Goal: Information Seeking & Learning: Check status

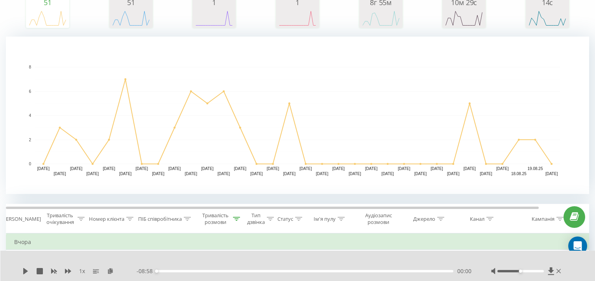
scroll to position [243, 0]
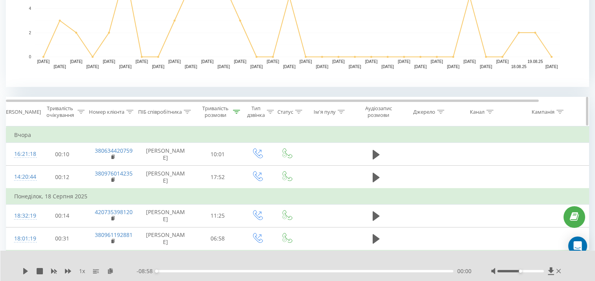
click at [240, 114] on div at bounding box center [236, 112] width 7 height 7
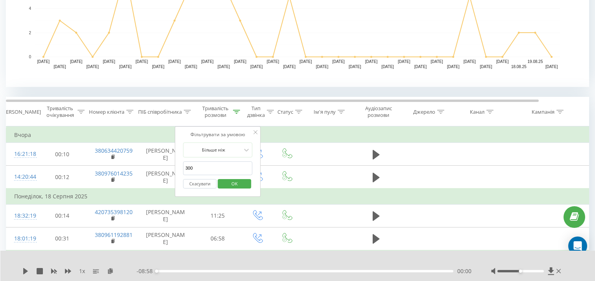
click at [210, 180] on button "Скасувати" at bounding box center [199, 184] width 33 height 10
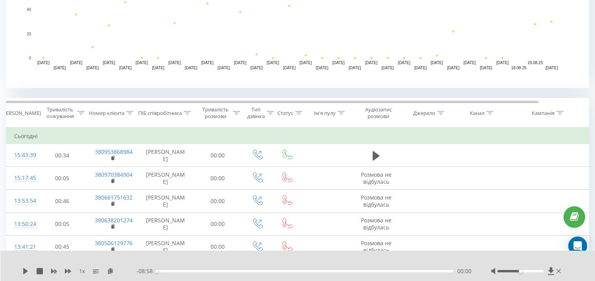
scroll to position [244, 0]
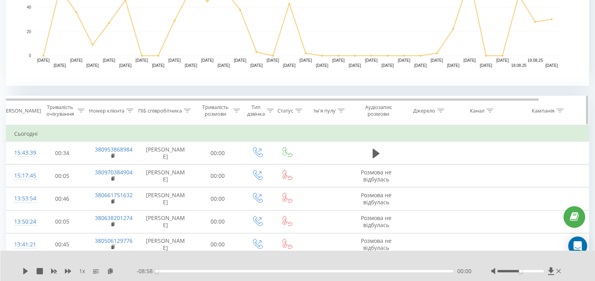
click at [185, 113] on div at bounding box center [187, 111] width 7 height 7
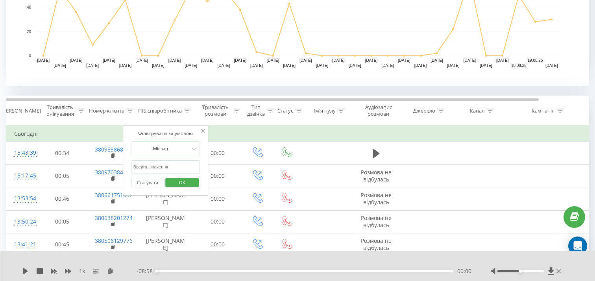
click at [157, 169] on input "text" at bounding box center [165, 167] width 69 height 14
click at [168, 154] on div "Містить" at bounding box center [161, 149] width 57 height 12
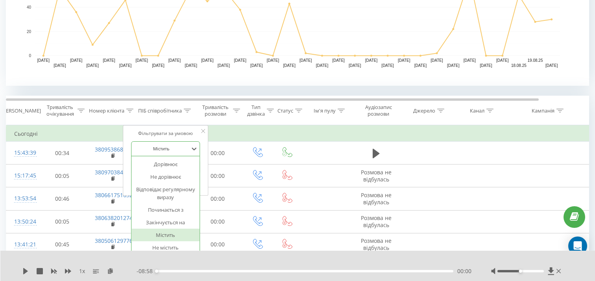
click at [164, 233] on div "Містить" at bounding box center [166, 235] width 69 height 13
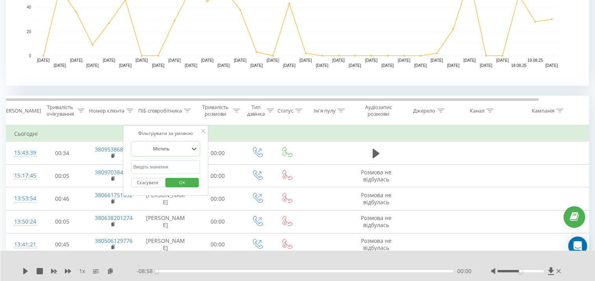
click at [156, 167] on input "text" at bounding box center [165, 167] width 69 height 14
type input "Олекс"
click at [180, 181] on span "OK" at bounding box center [182, 182] width 22 height 12
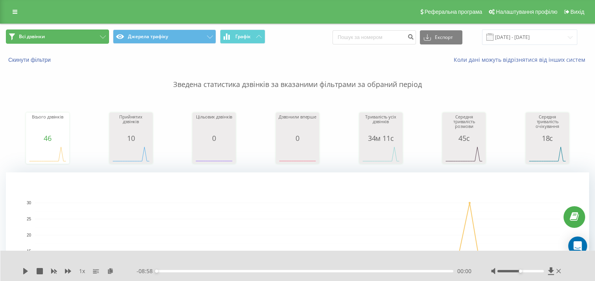
click at [77, 35] on button "Всі дзвінки" at bounding box center [57, 37] width 103 height 14
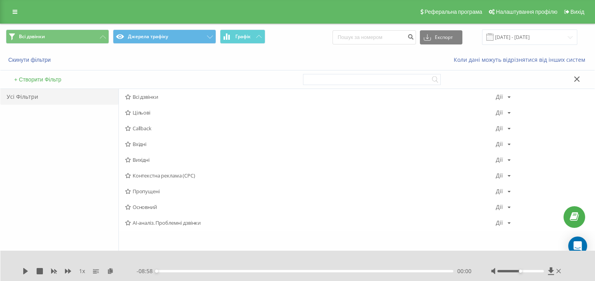
click at [573, 78] on button at bounding box center [577, 80] width 11 height 8
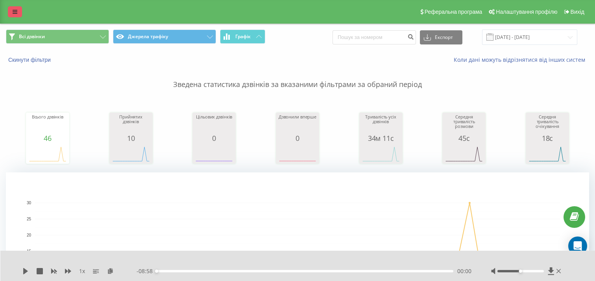
click at [17, 13] on icon at bounding box center [15, 12] width 5 height 6
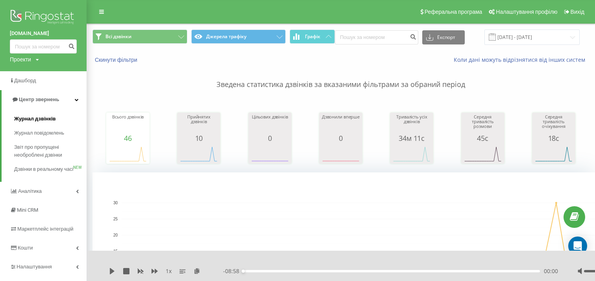
click at [46, 116] on span "Журнал дзвінків" at bounding box center [35, 119] width 42 height 8
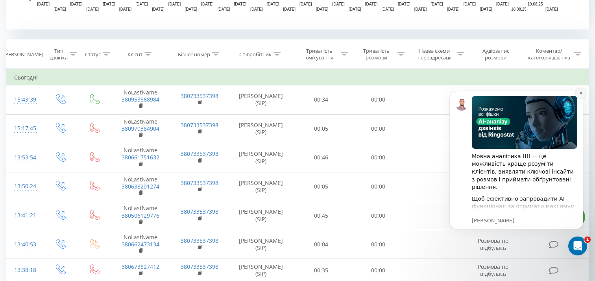
click at [580, 95] on icon "Dismiss notification" at bounding box center [581, 93] width 4 height 4
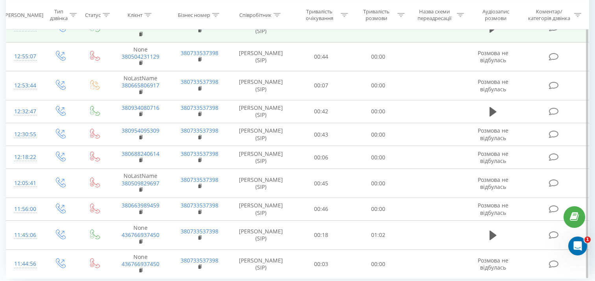
scroll to position [805, 0]
